Goal: Find specific page/section: Find specific page/section

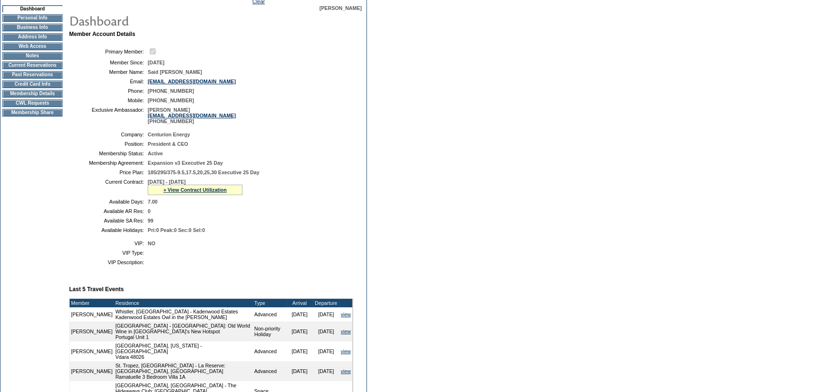
scroll to position [43, 0]
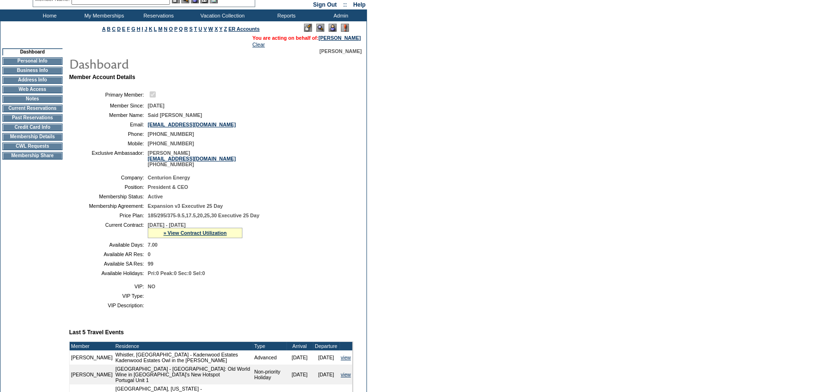
click at [40, 139] on td "Membership Details" at bounding box center [32, 137] width 60 height 8
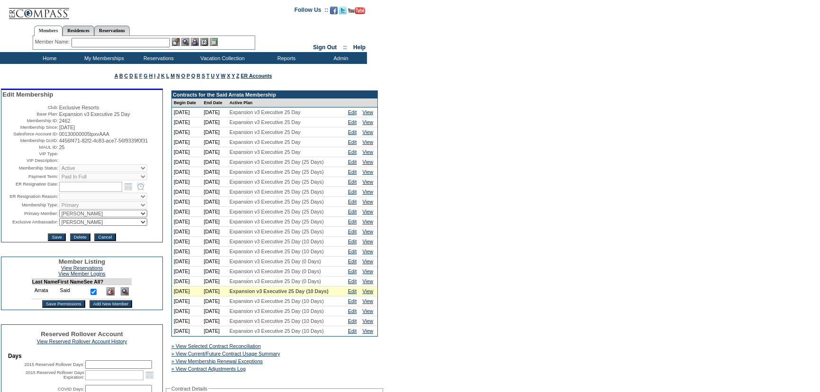
click at [150, 44] on input "text" at bounding box center [120, 42] width 98 height 9
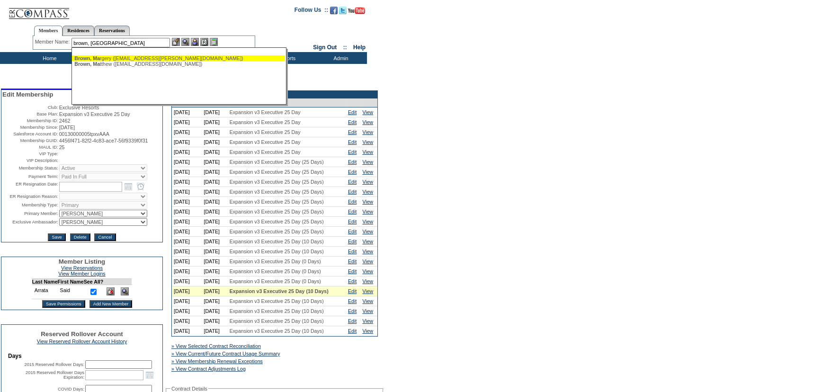
click at [143, 57] on div "Brown, Ma rgery (brown.margery@yahoo.com)" at bounding box center [178, 58] width 208 height 6
type input "Brown, Margery (brown.margery@yahoo.com)"
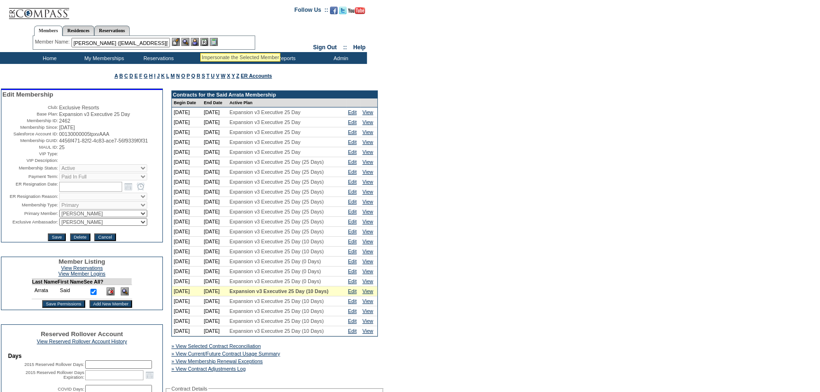
click at [199, 41] on img at bounding box center [195, 42] width 8 height 8
click at [187, 43] on img at bounding box center [185, 42] width 8 height 8
